Goal: Task Accomplishment & Management: Manage account settings

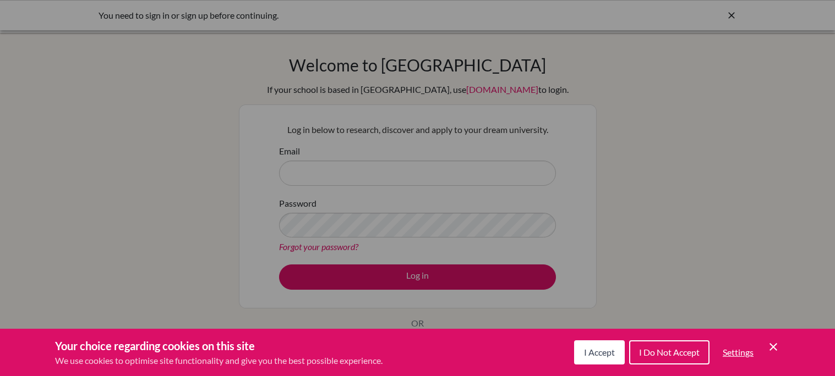
click at [586, 354] on span "I Accept" at bounding box center [599, 352] width 31 height 10
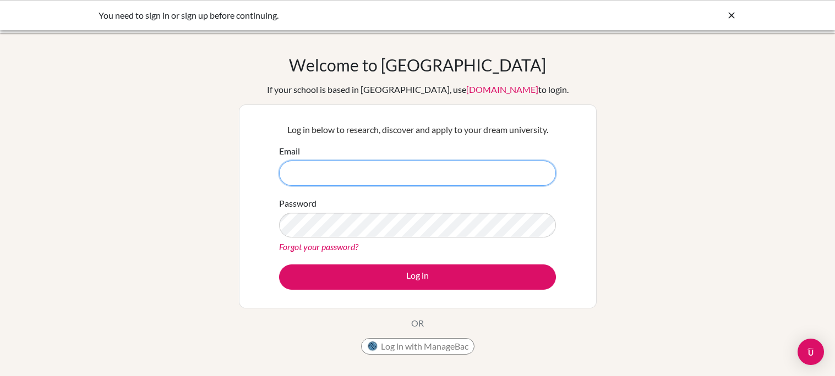
click at [435, 180] on input "Email" at bounding box center [417, 173] width 277 height 25
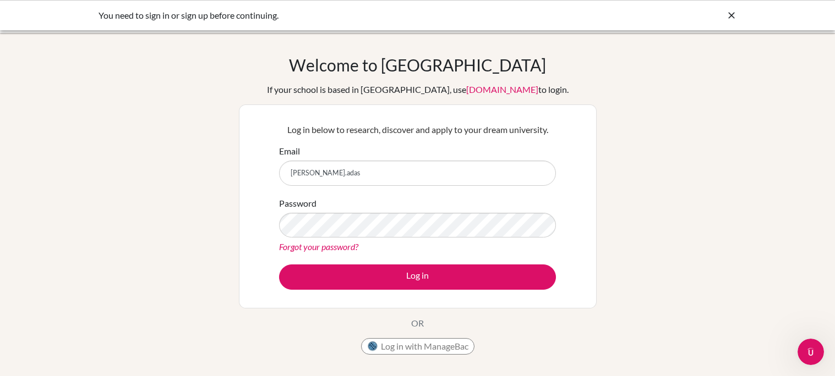
click at [282, 105] on div "Log in below to research, discover and apply to your dream university. Email [P…" at bounding box center [418, 207] width 358 height 204
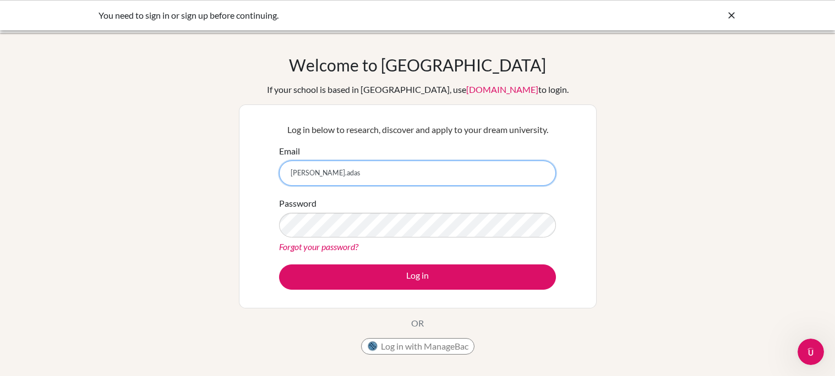
click at [366, 179] on input "[PERSON_NAME].adas" at bounding box center [417, 173] width 277 height 25
type input "r"
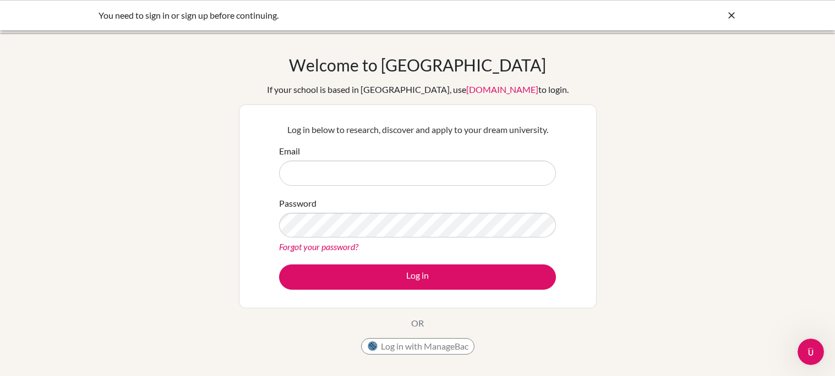
click at [160, 11] on div "You need to sign in or sign up before continuing." at bounding box center [334, 15] width 473 height 13
click at [211, 15] on div "You need to sign in or sign up before continuing." at bounding box center [334, 15] width 473 height 13
click at [184, 187] on div "Welcome to [GEOGRAPHIC_DATA] If your school is based in [GEOGRAPHIC_DATA], use …" at bounding box center [417, 235] width 835 height 360
